Goal: Information Seeking & Learning: Learn about a topic

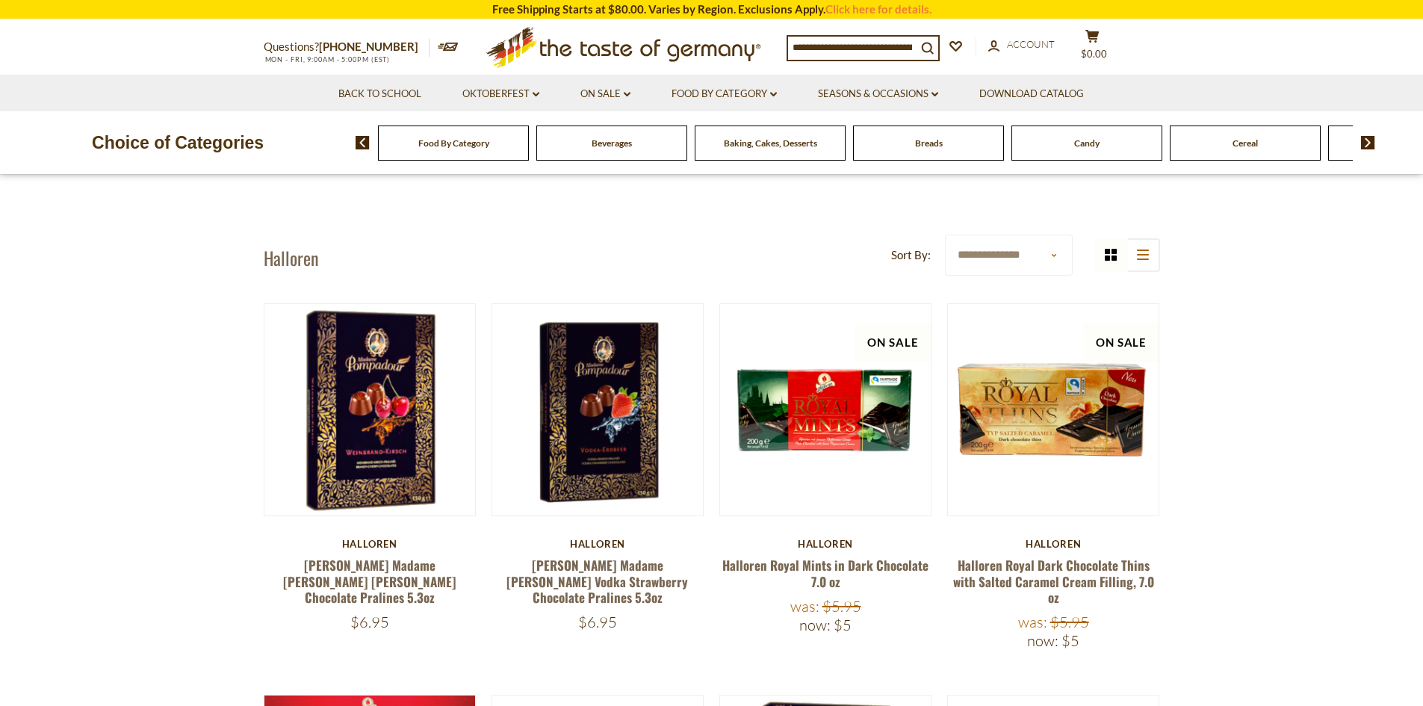
click at [644, 52] on icon ".st0{fill:#EDD300;} .st1{fill:#D33E21;}" at bounding box center [623, 47] width 279 height 55
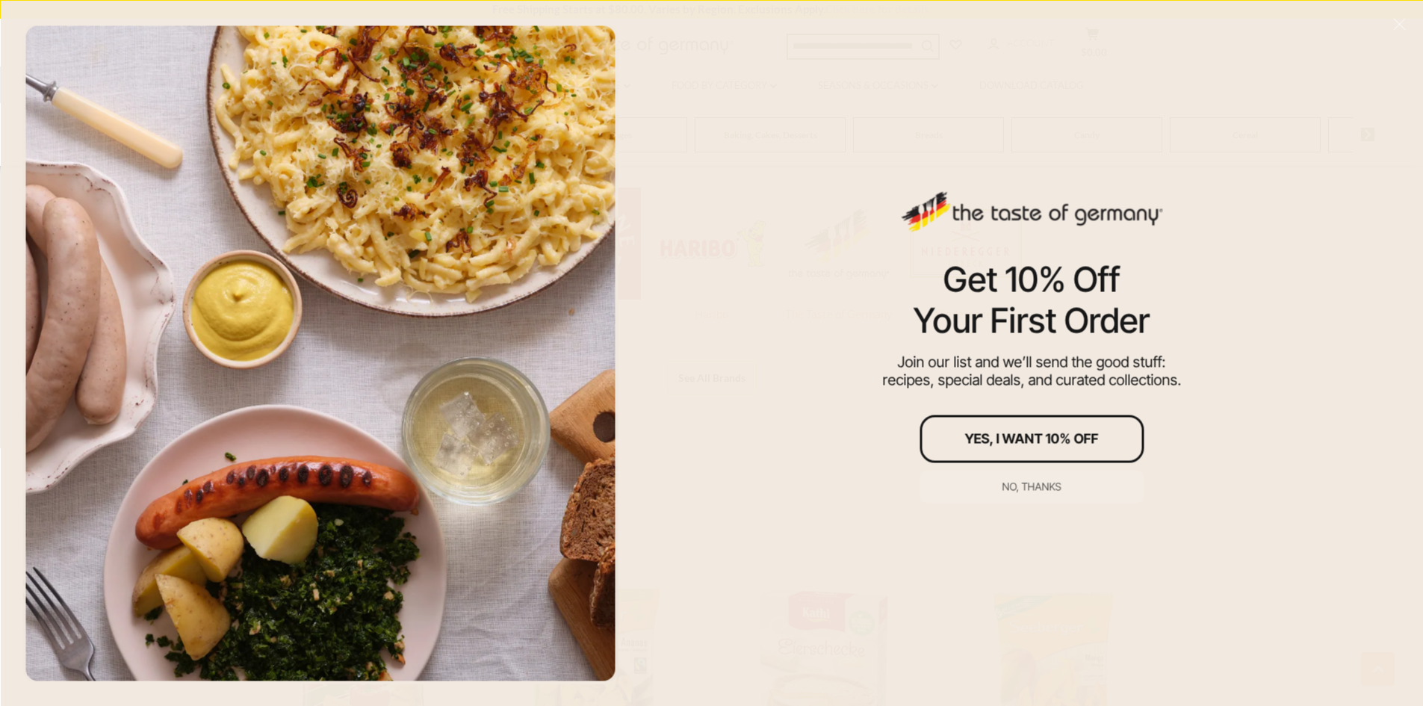
scroll to position [1120, 0]
click at [1031, 486] on div "No, thanks" at bounding box center [1031, 486] width 59 height 10
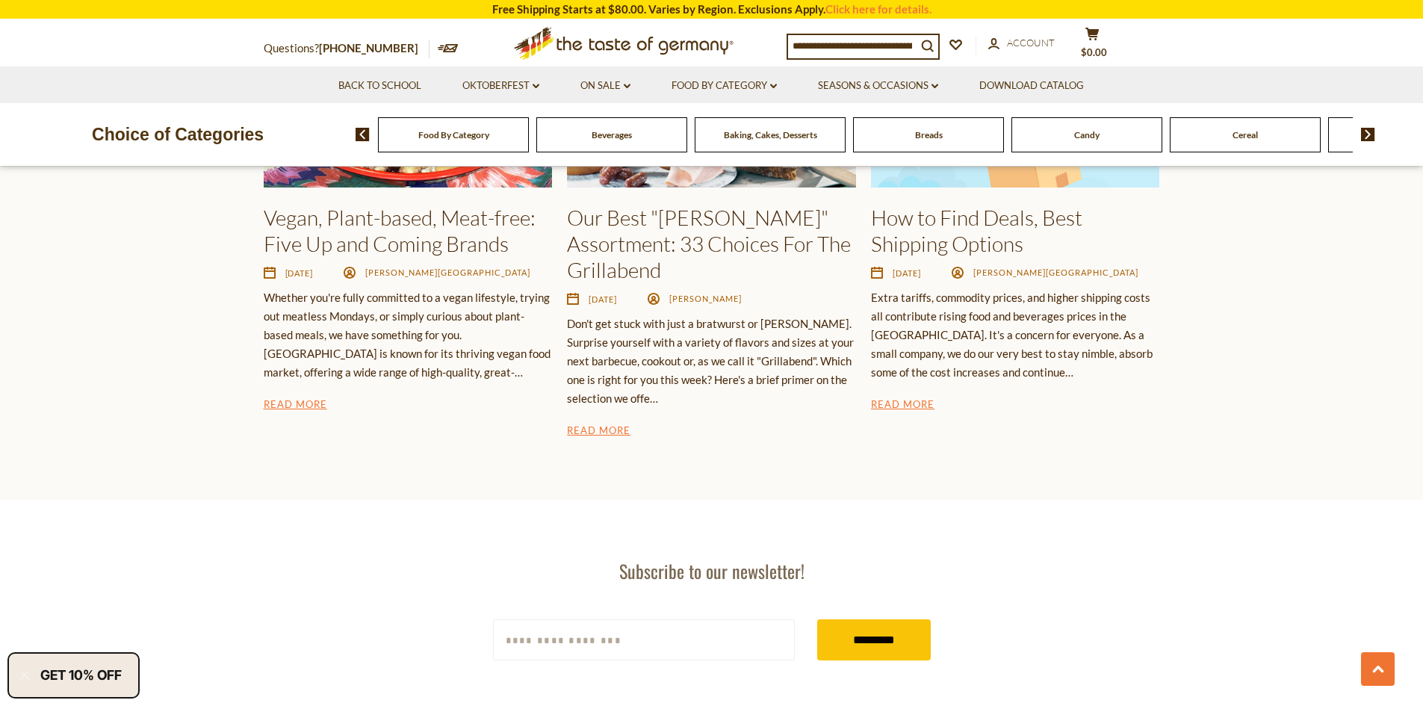
scroll to position [2838, 0]
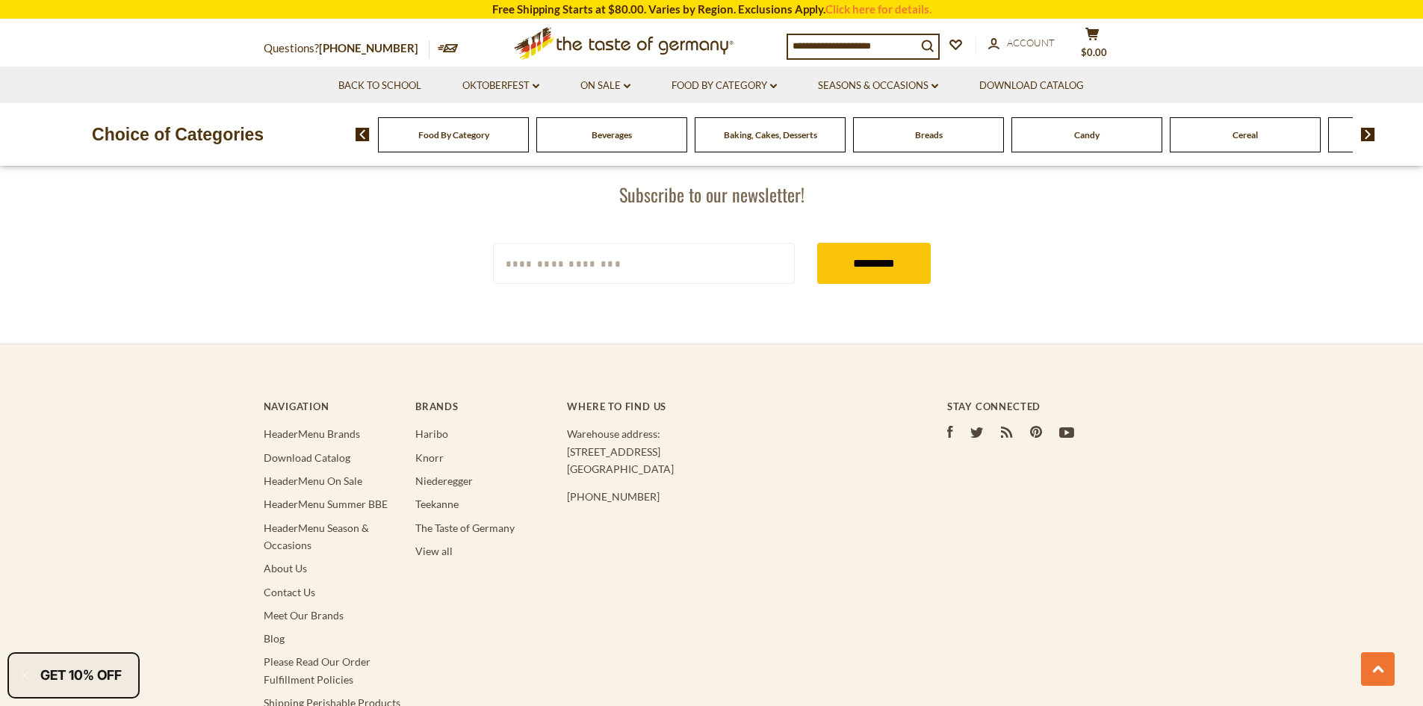
click at [445, 138] on span "Food By Category" at bounding box center [453, 134] width 71 height 11
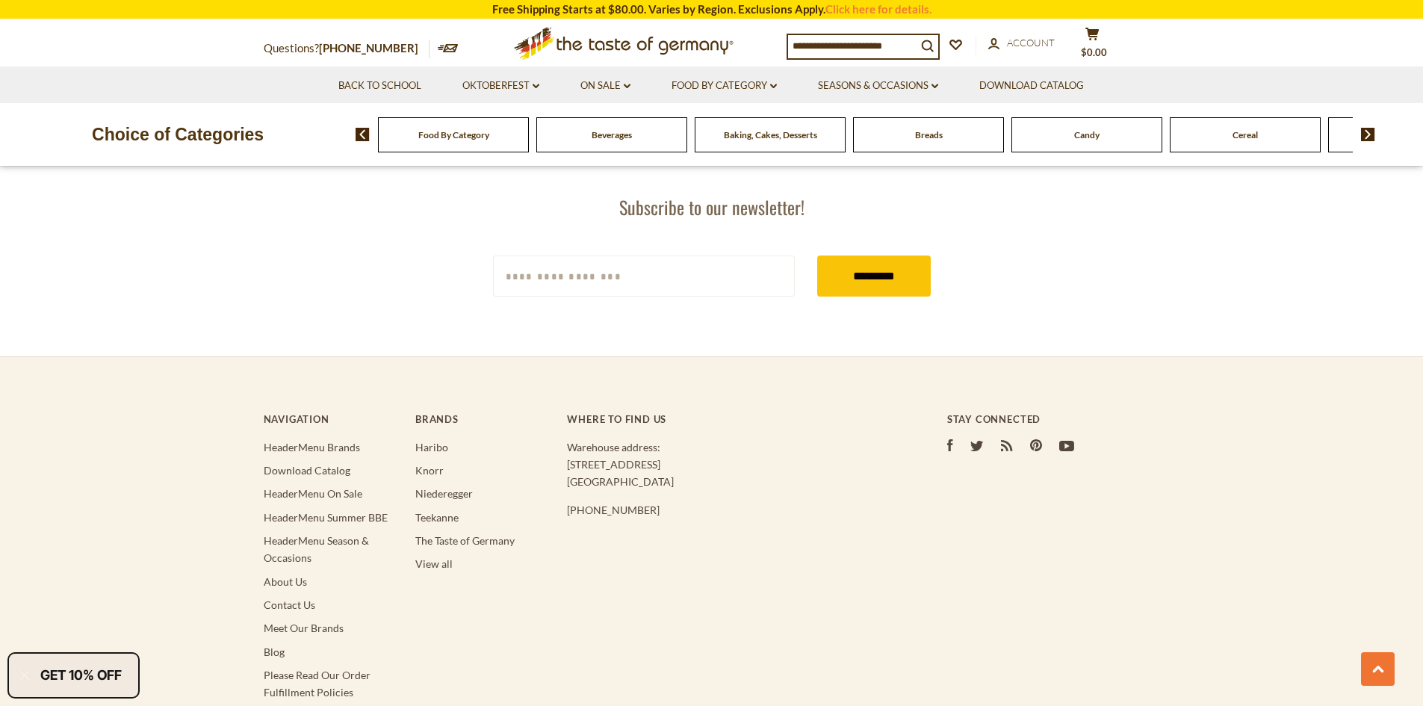
scroll to position [2873, 0]
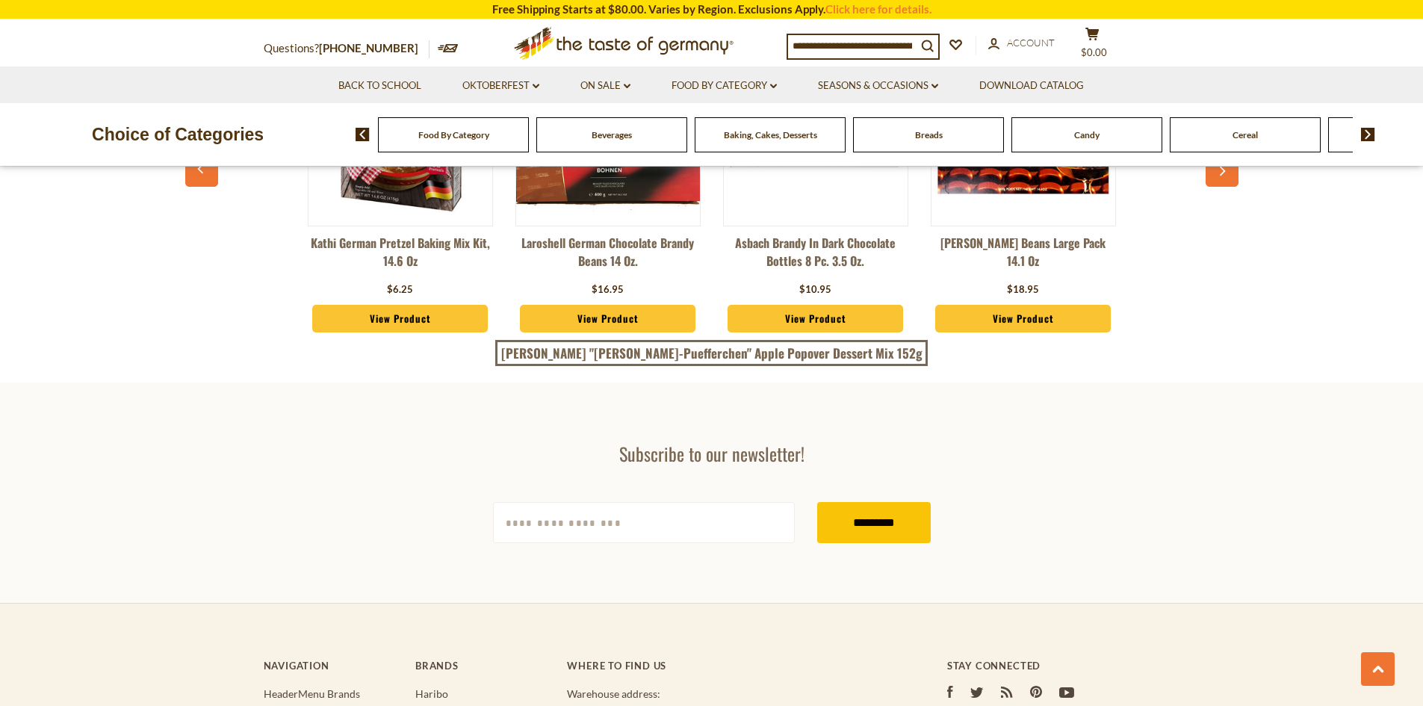
scroll to position [4107, 0]
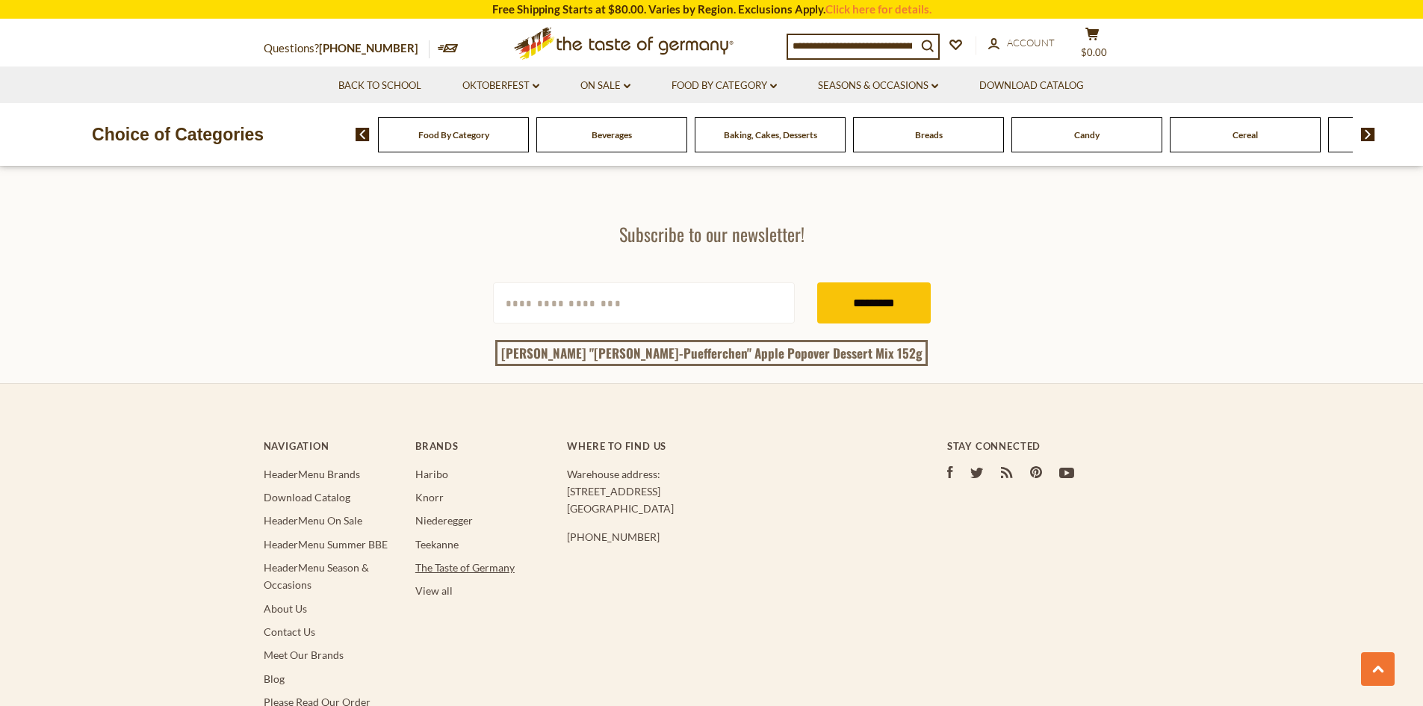
click at [445, 561] on link "The Taste of Germany" at bounding box center [464, 567] width 99 height 13
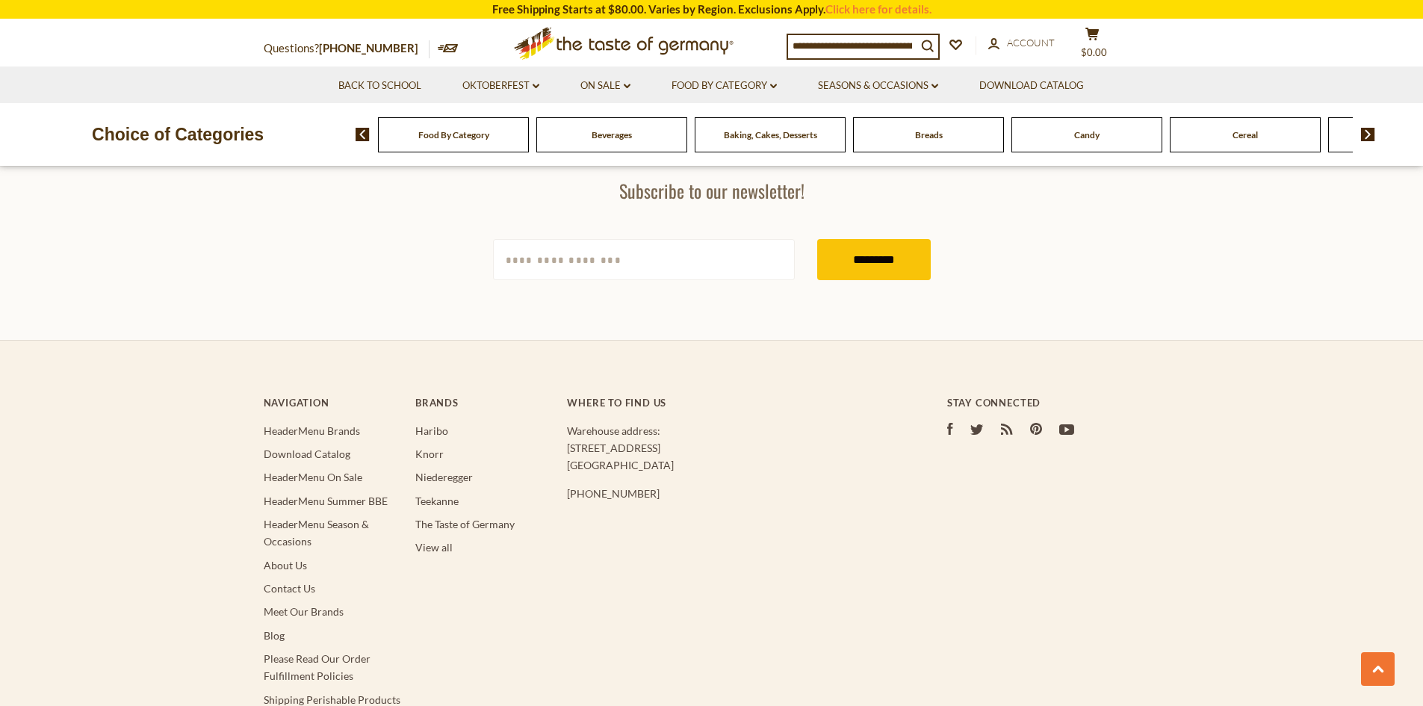
scroll to position [3883, 0]
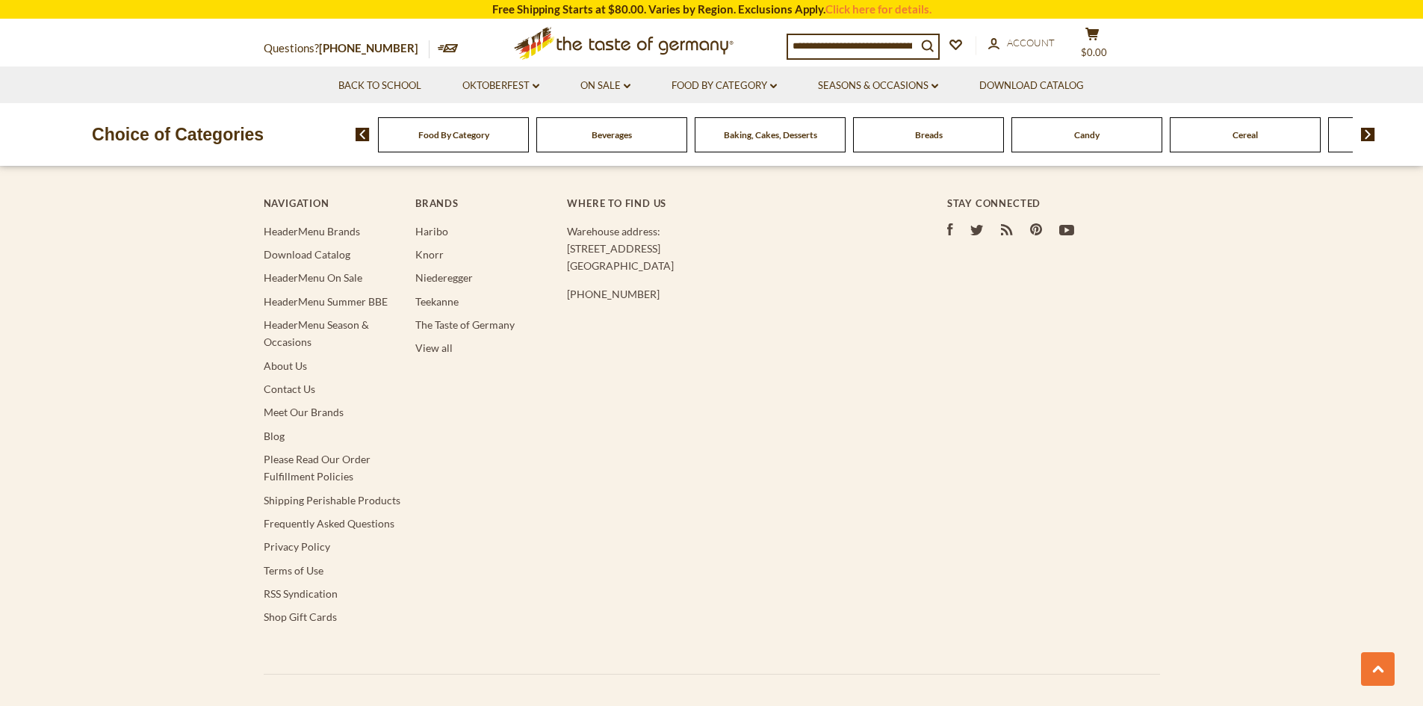
click at [445, 340] on li "View all" at bounding box center [483, 347] width 137 height 17
click at [426, 349] on link "View all" at bounding box center [433, 347] width 37 height 13
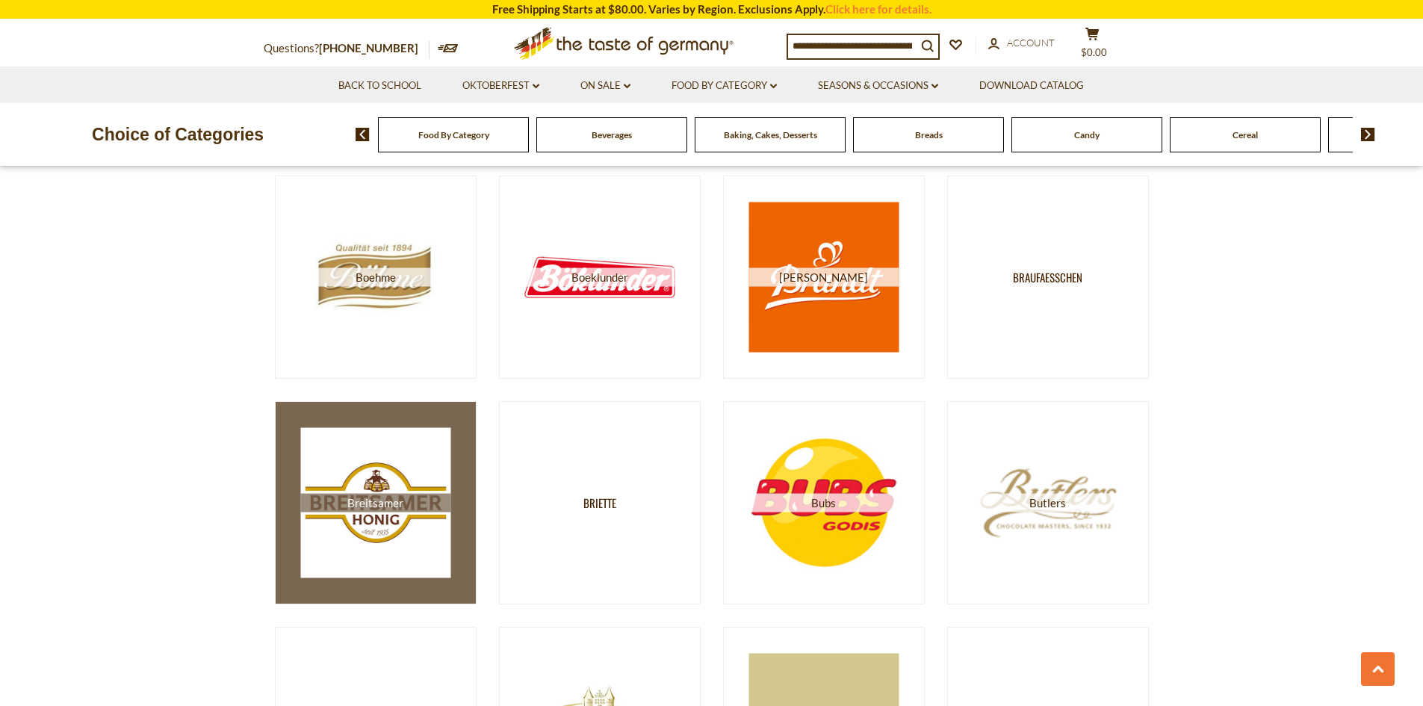
scroll to position [2091, 0]
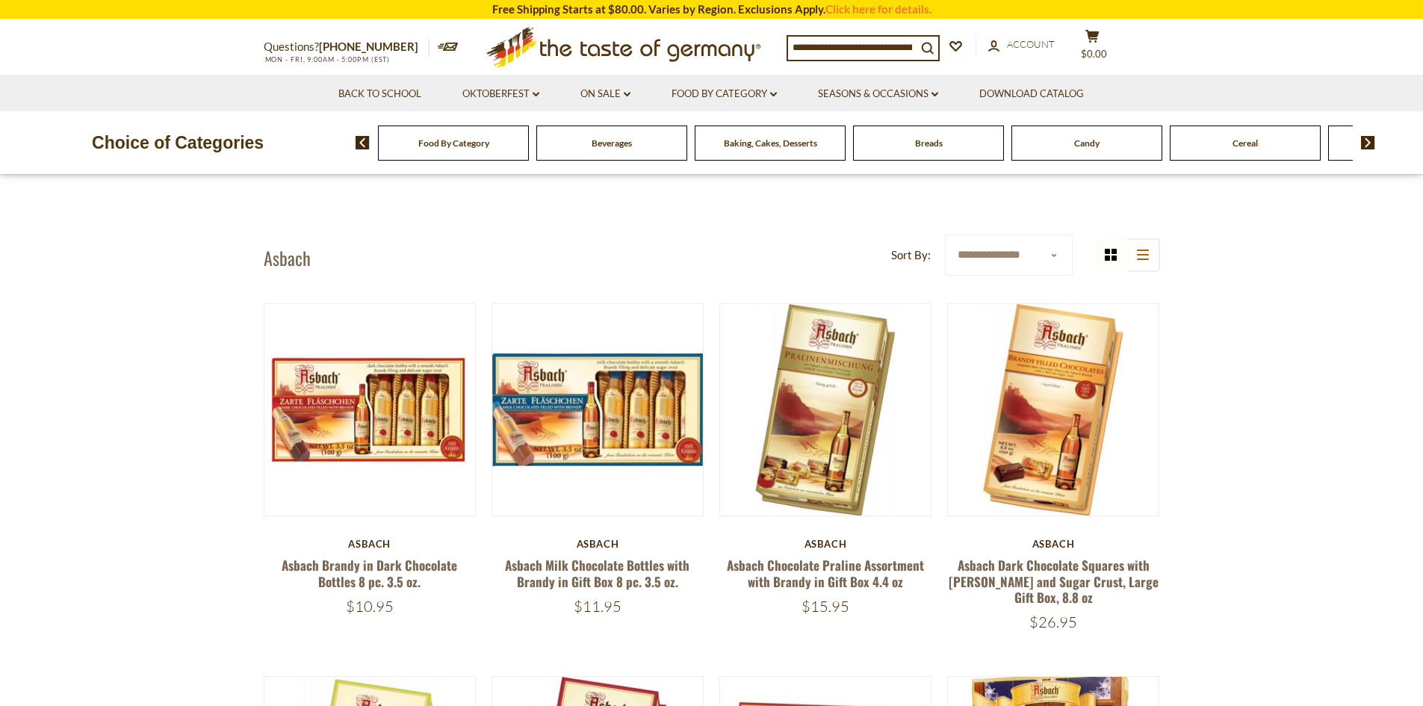
click at [268, 257] on h1 "Asbach" at bounding box center [287, 257] width 47 height 22
click at [305, 258] on h1 "Asbach" at bounding box center [287, 257] width 47 height 22
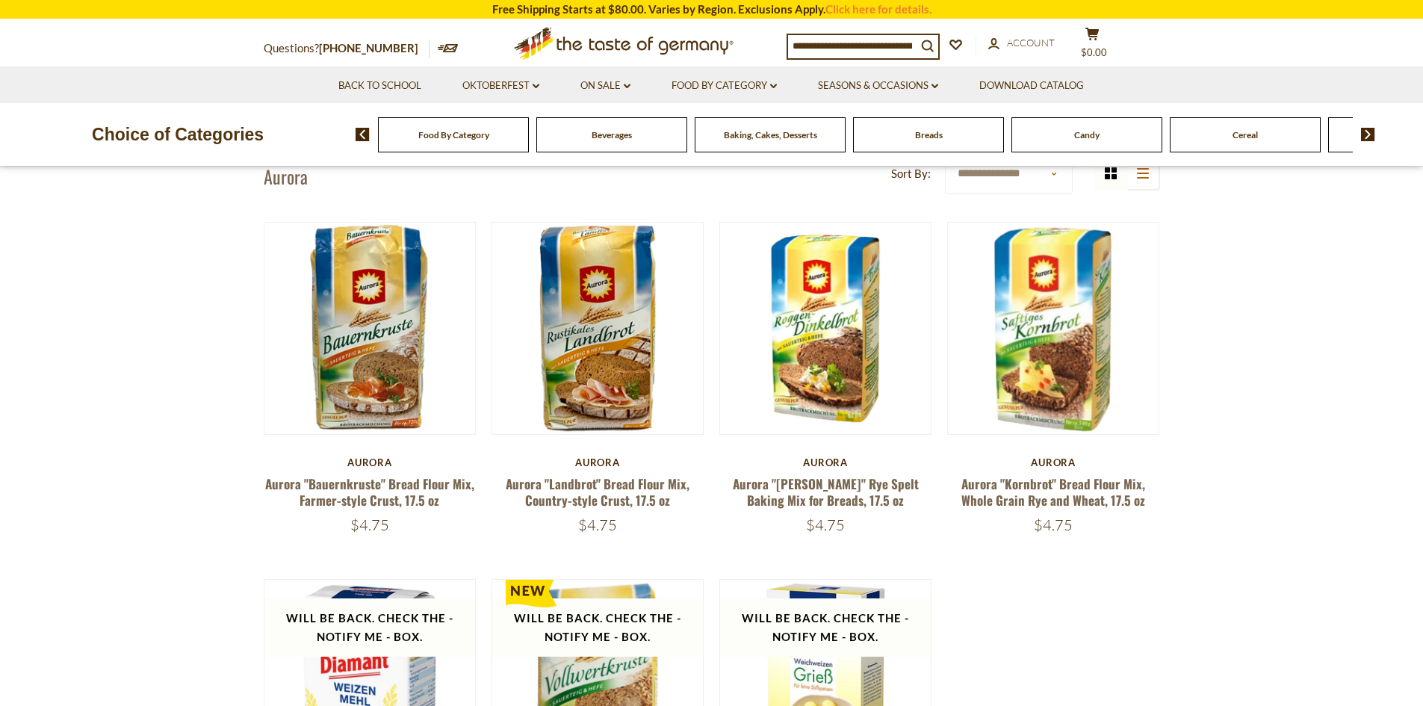
scroll to position [373, 0]
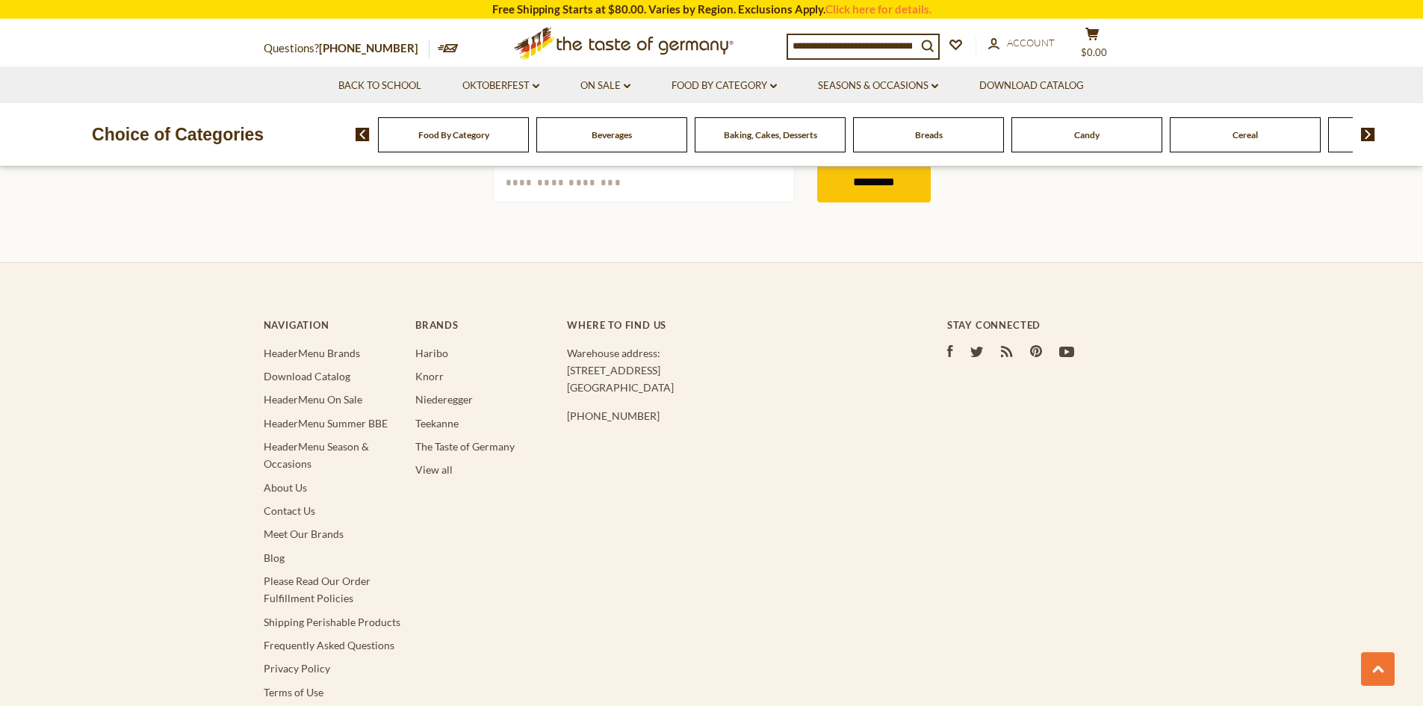
scroll to position [3463, 0]
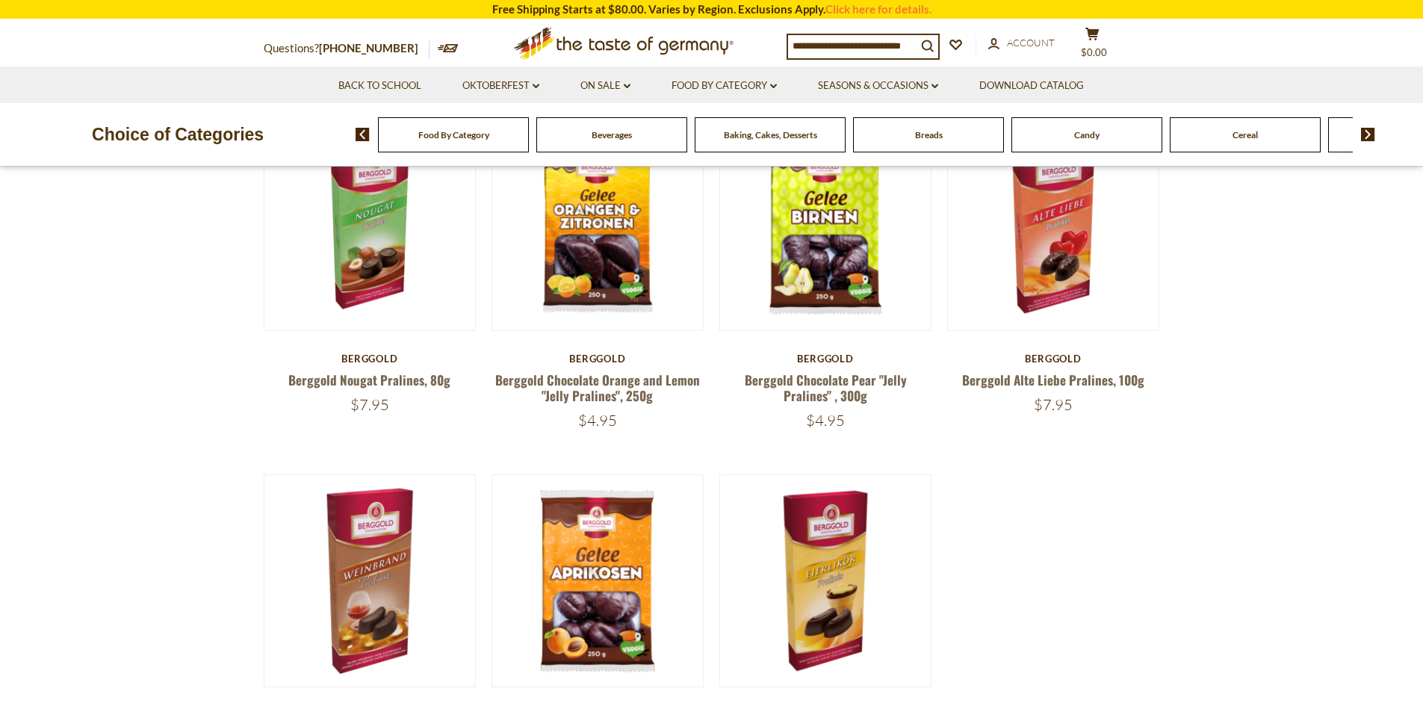
scroll to position [821, 0]
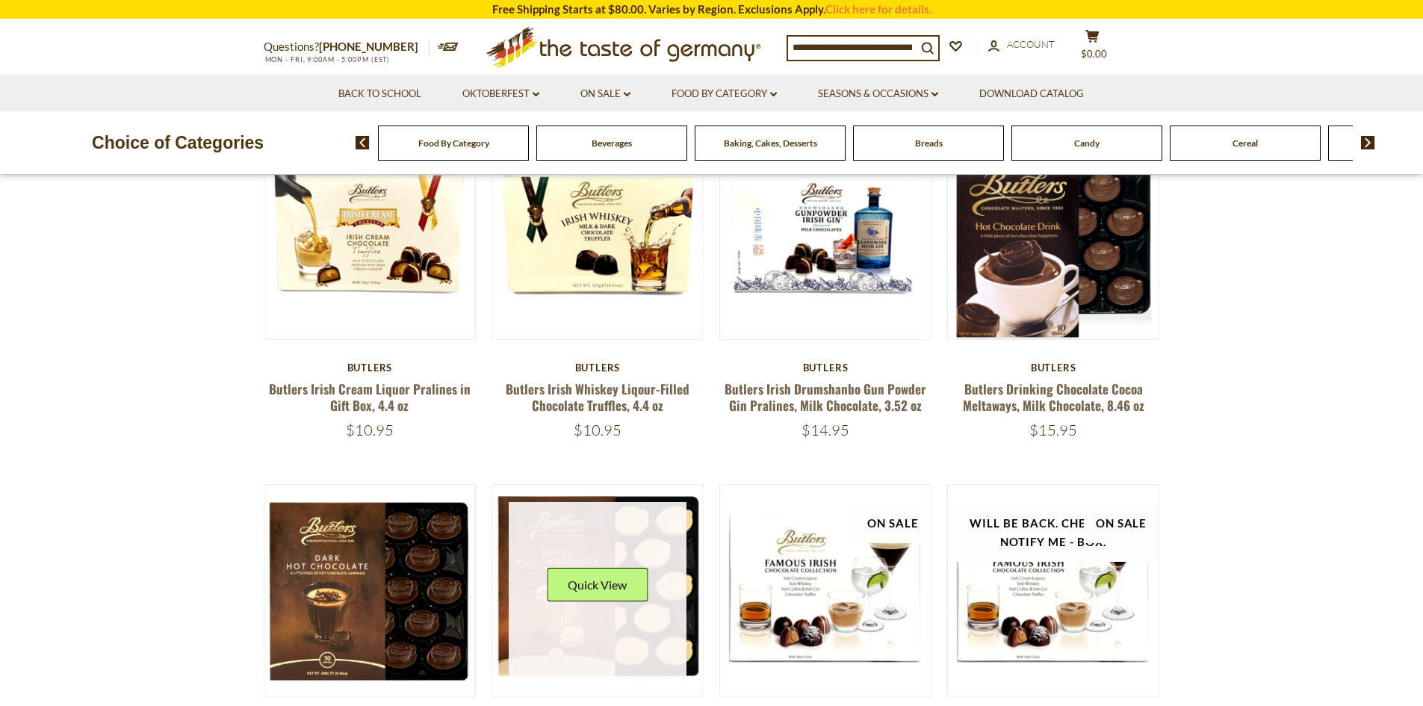
scroll to position [373, 0]
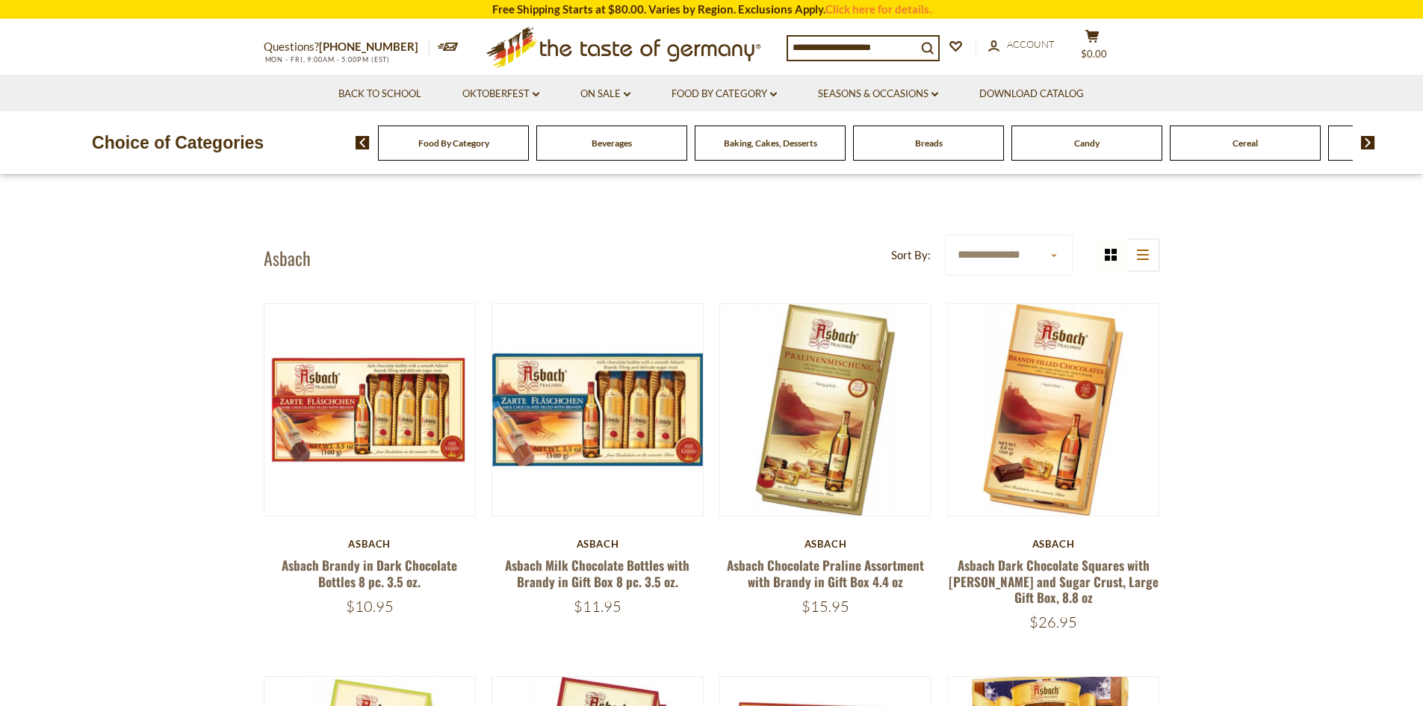
click at [871, 52] on input at bounding box center [852, 47] width 128 height 21
paste input "*******"
type input "*******"
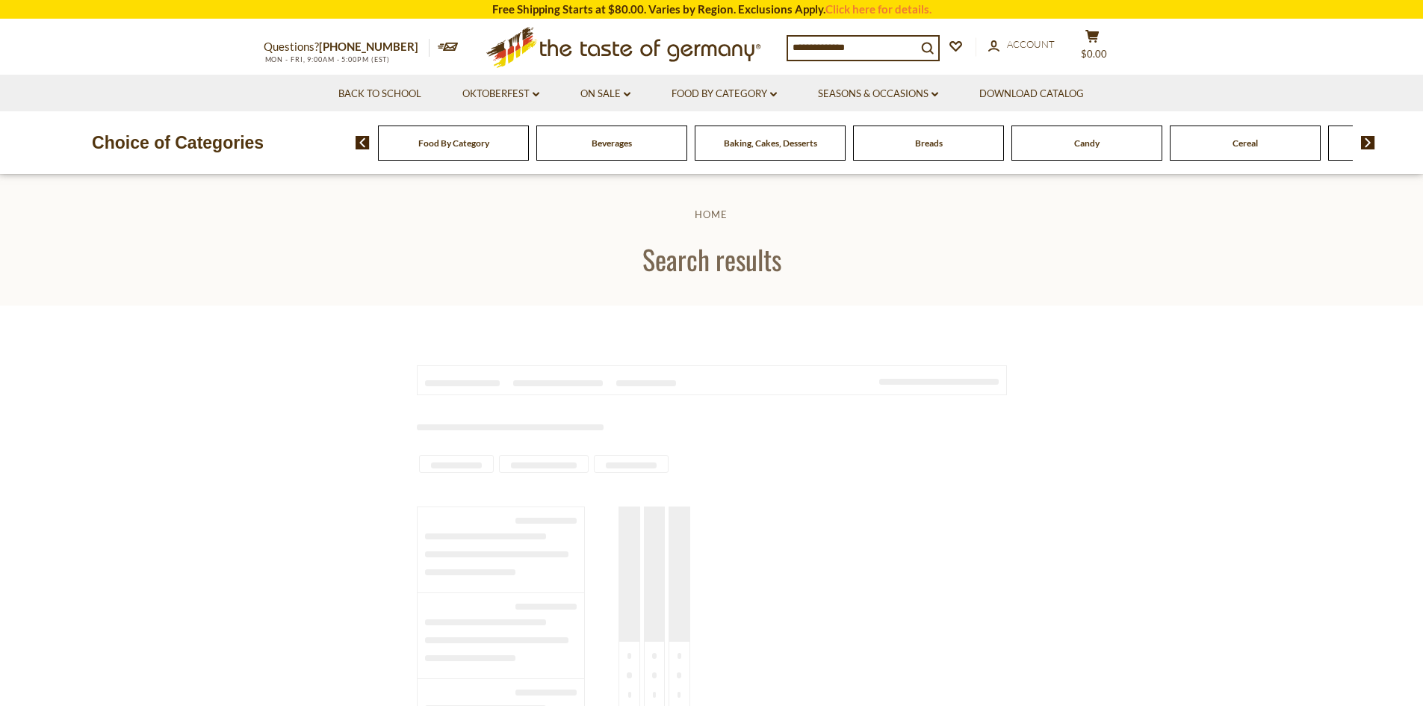
type input "*******"
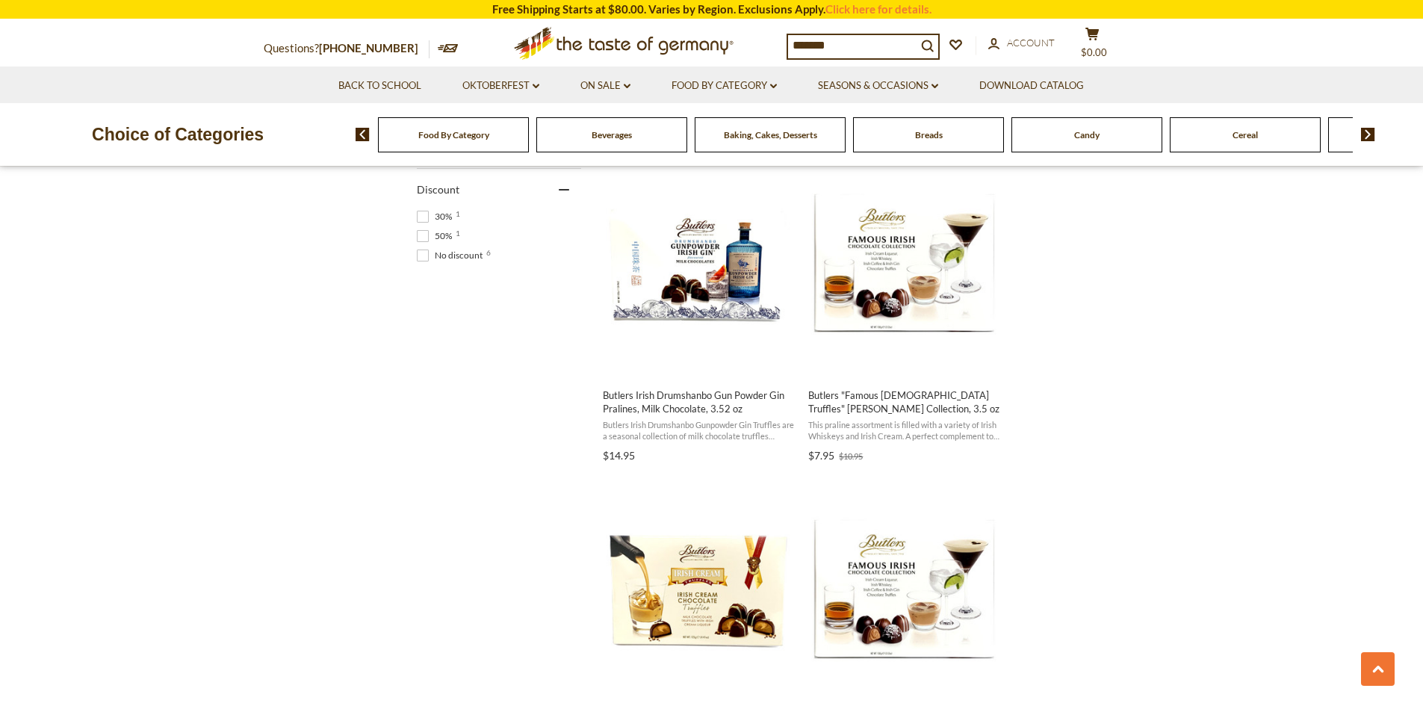
scroll to position [971, 0]
